Goal: Find specific page/section: Find specific page/section

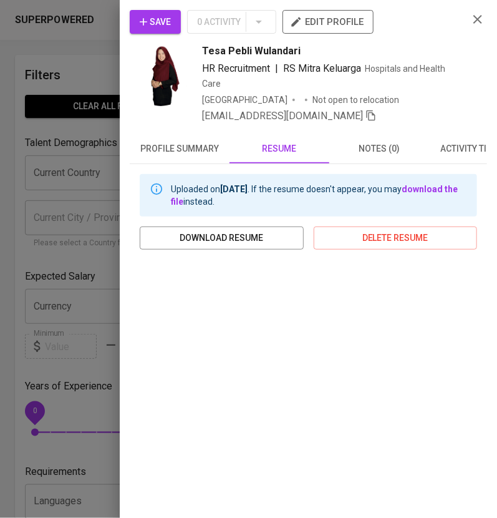
click at [469, 10] on button "button" at bounding box center [478, 19] width 19 height 19
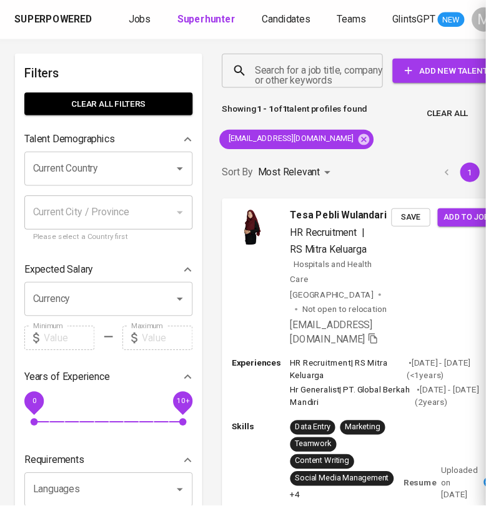
scroll to position [4, 0]
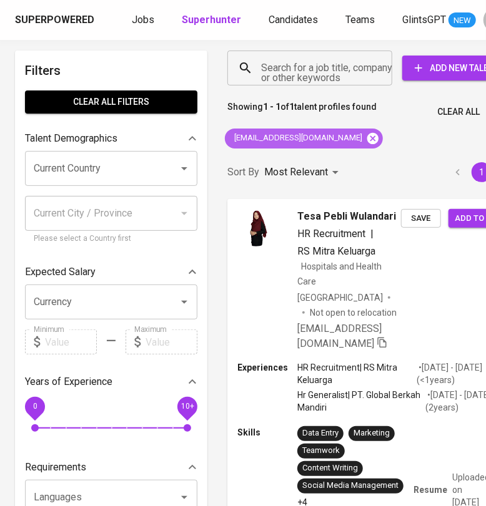
click at [366, 137] on icon at bounding box center [373, 139] width 14 height 14
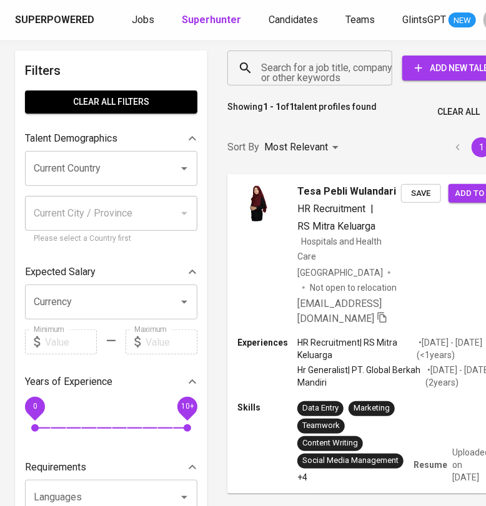
click at [289, 68] on input "Search for a job title, company or other keywords" at bounding box center [313, 68] width 110 height 24
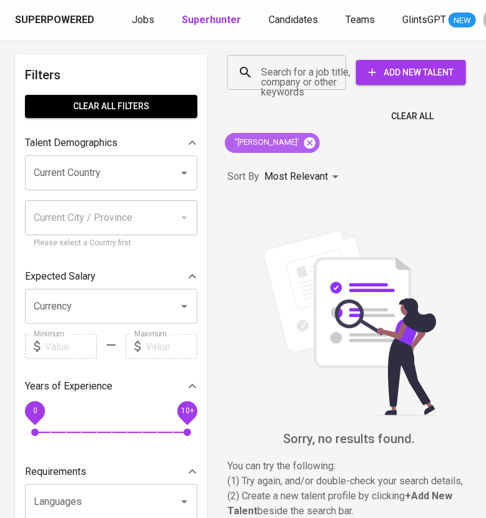
click at [306, 145] on icon at bounding box center [310, 143] width 14 height 14
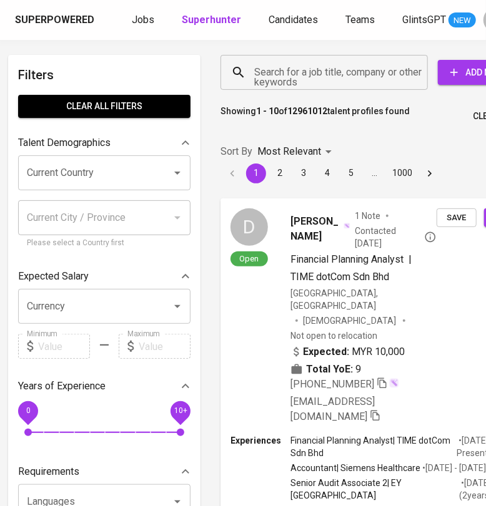
scroll to position [0, 77]
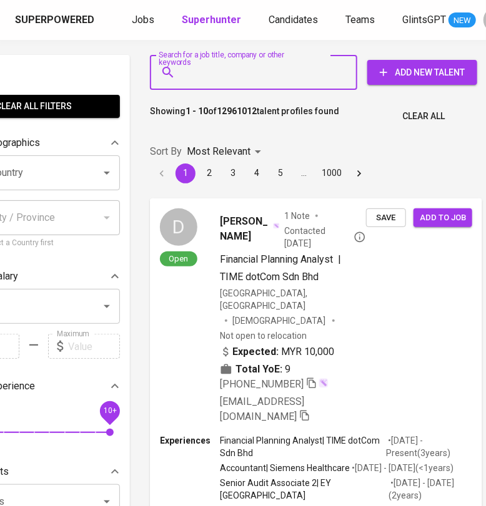
click at [290, 70] on input "Search for a job title, company or other keywords" at bounding box center [256, 73] width 152 height 24
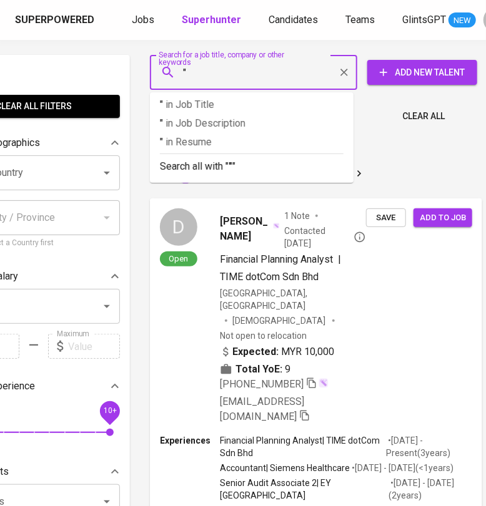
paste input "Risty Rismayanti"
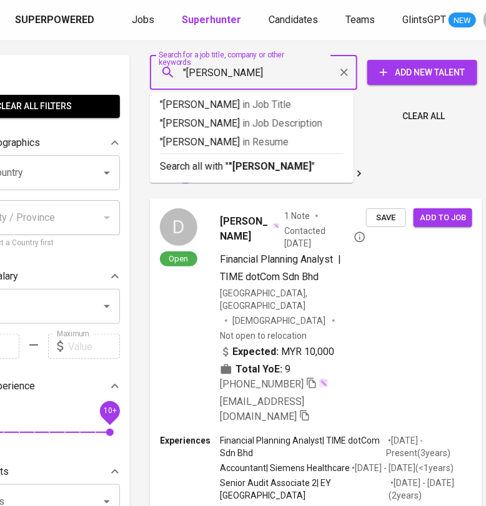
type input ""Risty Rismayanti""
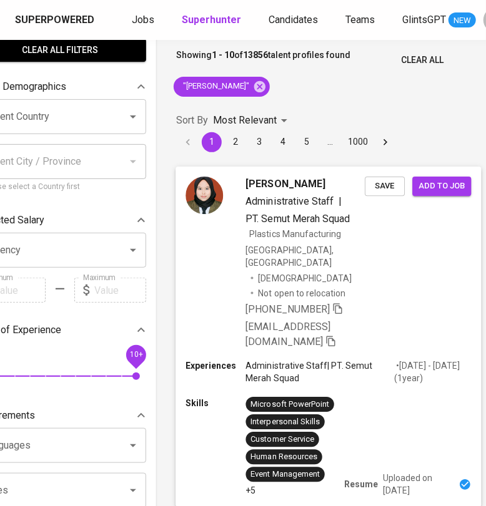
scroll to position [0, 51]
